Goal: Transaction & Acquisition: Purchase product/service

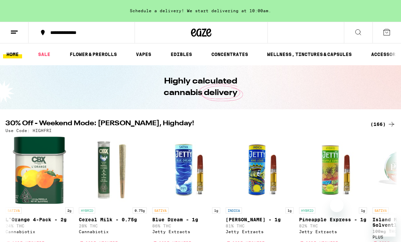
click at [127, 34] on button "**********" at bounding box center [82, 32] width 106 height 20
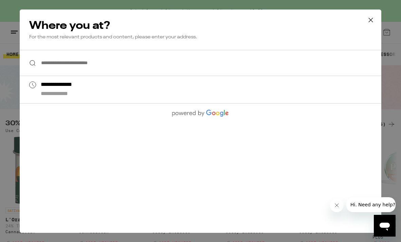
click at [373, 22] on icon at bounding box center [371, 20] width 10 height 10
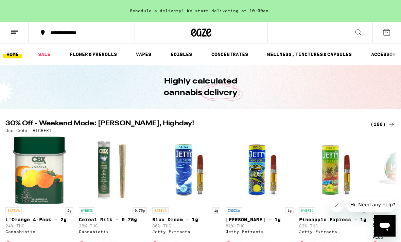
click at [140, 35] on div at bounding box center [201, 33] width 133 height 22
click at [144, 33] on div at bounding box center [201, 33] width 133 height 22
click at [130, 38] on button "**********" at bounding box center [82, 32] width 106 height 20
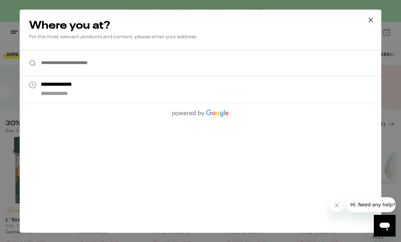
click at [371, 26] on button at bounding box center [370, 21] width 21 height 22
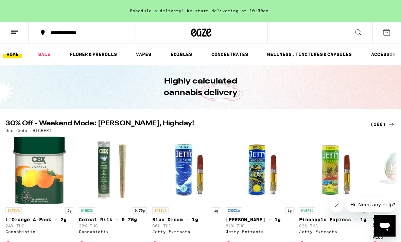
click at [356, 32] on icon at bounding box center [358, 32] width 8 height 8
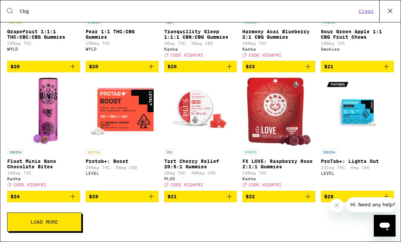
scroll to position [120, 0]
type input "Cbg"
click at [68, 216] on button "Load More" at bounding box center [44, 222] width 74 height 19
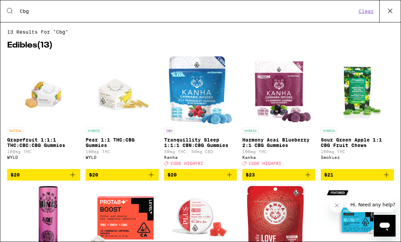
scroll to position [0, 0]
